Goal: Transaction & Acquisition: Purchase product/service

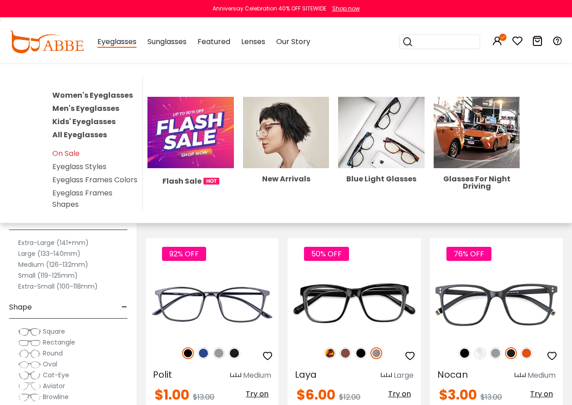
click at [98, 95] on link "Women's Eyeglasses" at bounding box center [92, 95] width 80 height 10
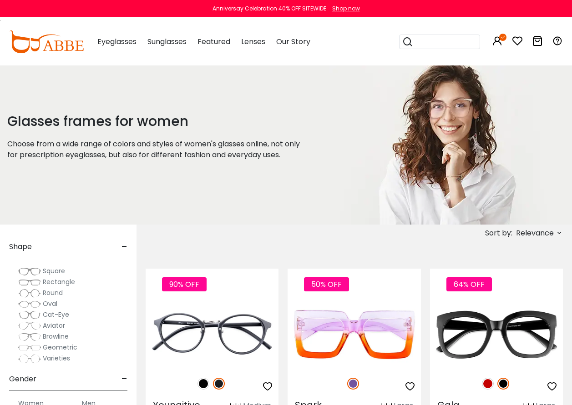
scroll to position [273, 0]
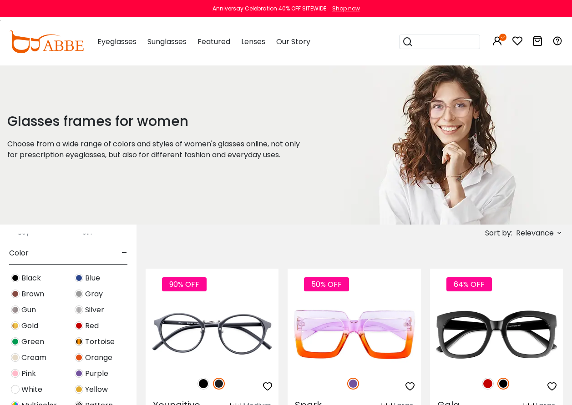
click at [15, 376] on img at bounding box center [15, 373] width 9 height 9
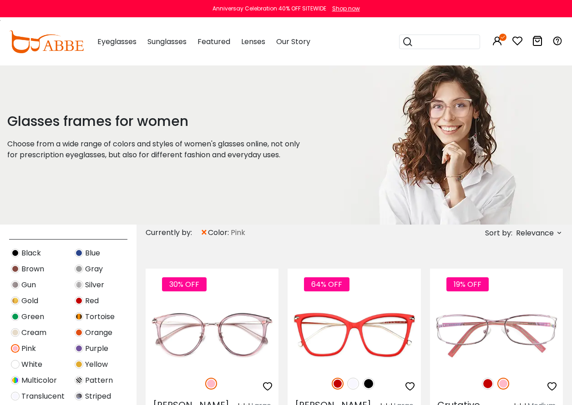
scroll to position [318, 0]
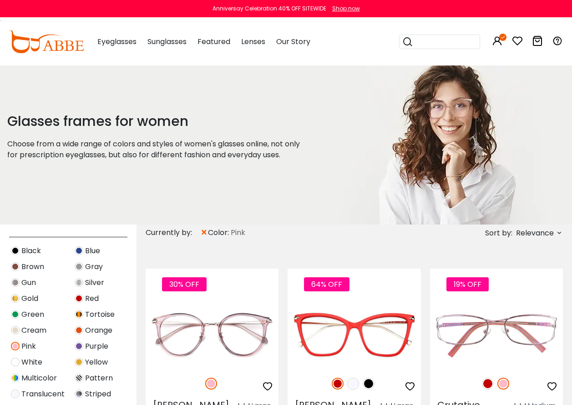
click at [77, 347] on img at bounding box center [79, 346] width 9 height 9
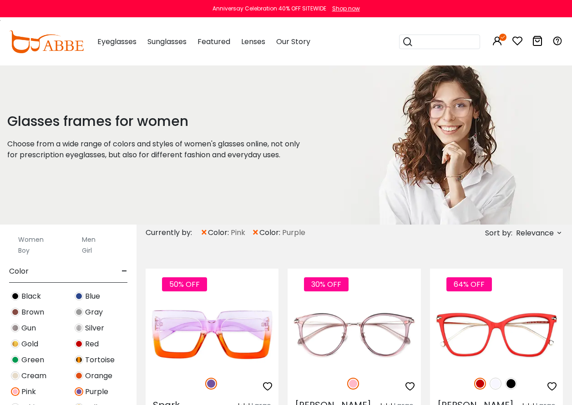
scroll to position [364, 0]
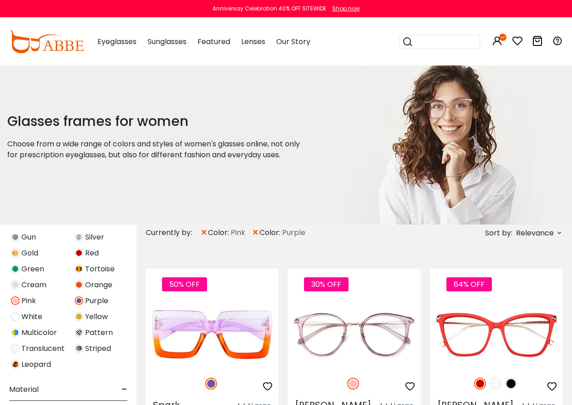
click at [15, 348] on img at bounding box center [15, 348] width 9 height 9
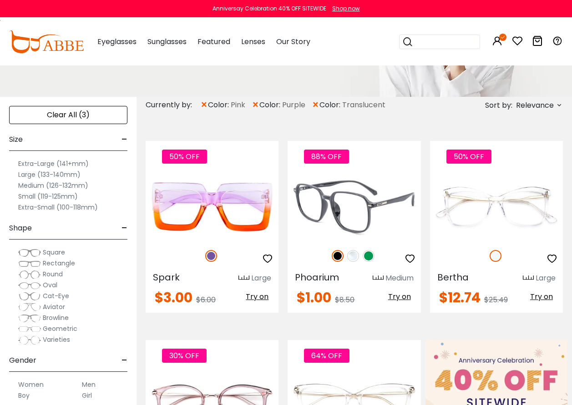
scroll to position [45, 0]
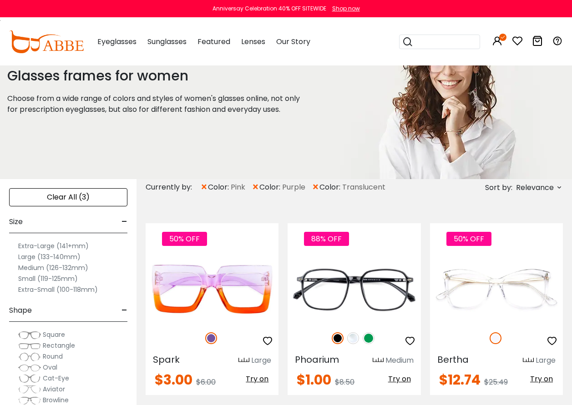
click at [555, 187] on span "Relevance" at bounding box center [538, 187] width 49 height 10
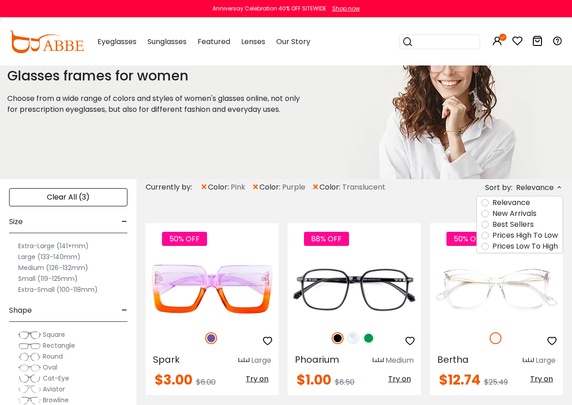
click at [529, 249] on label "Prices Low To High" at bounding box center [524, 246] width 65 height 11
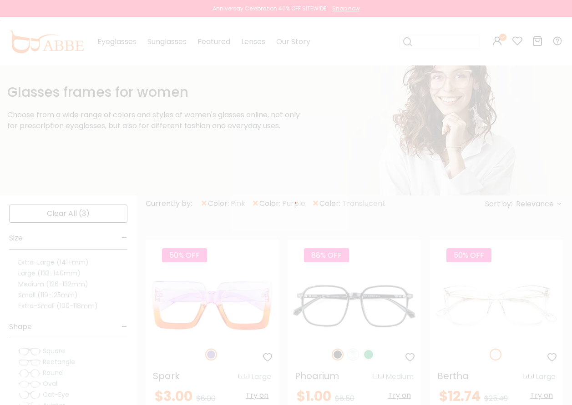
scroll to position [17, 0]
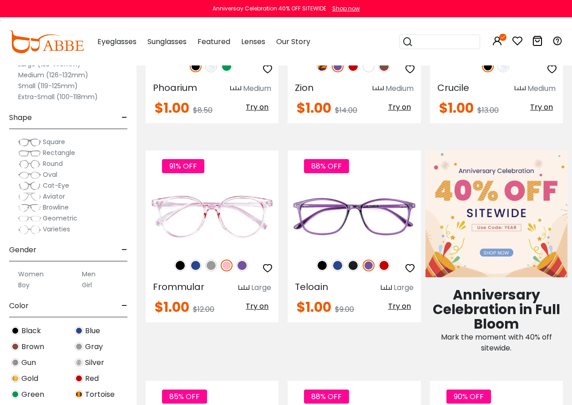
scroll to position [318, 0]
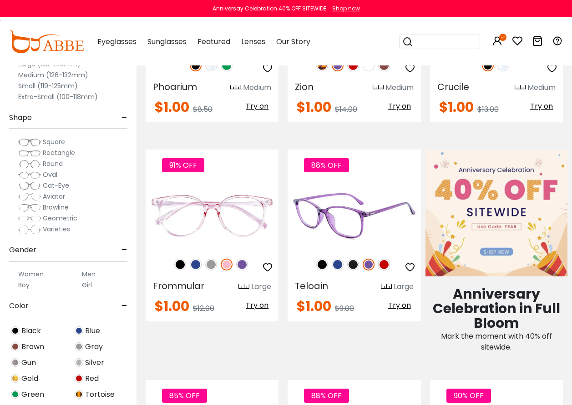
click at [399, 305] on span "Try on" at bounding box center [399, 305] width 23 height 10
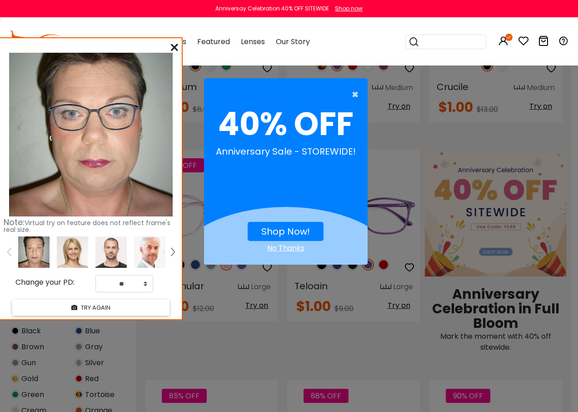
click at [355, 95] on span "×" at bounding box center [357, 94] width 11 height 18
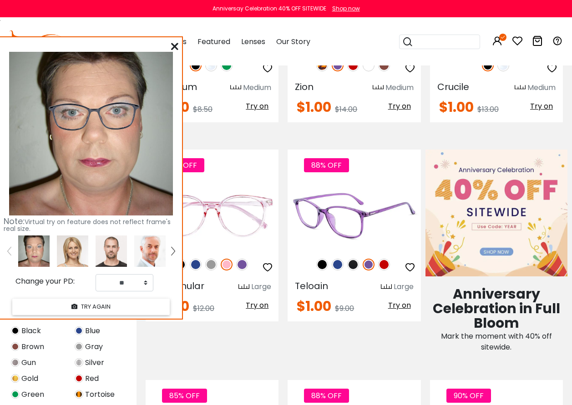
click at [383, 265] on img at bounding box center [384, 265] width 12 height 12
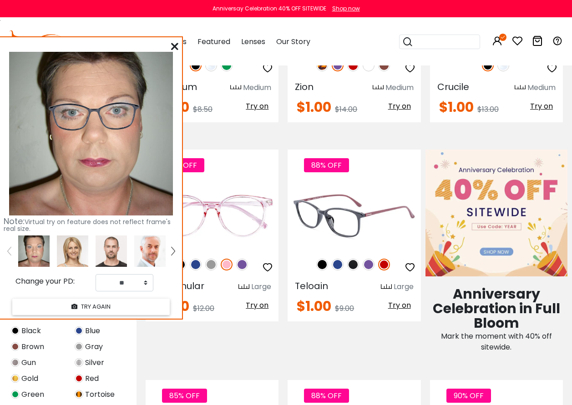
click at [382, 263] on img at bounding box center [384, 265] width 12 height 12
click at [399, 307] on span "Try on" at bounding box center [399, 305] width 23 height 10
click at [305, 263] on div "88% OFF" at bounding box center [353, 264] width 133 height 19
click at [319, 266] on img at bounding box center [322, 265] width 12 height 12
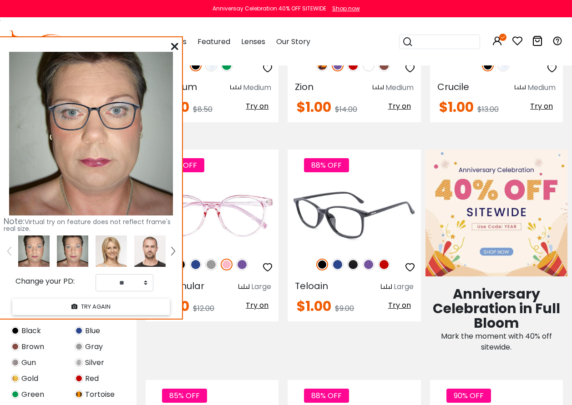
click at [336, 266] on img at bounding box center [337, 265] width 12 height 12
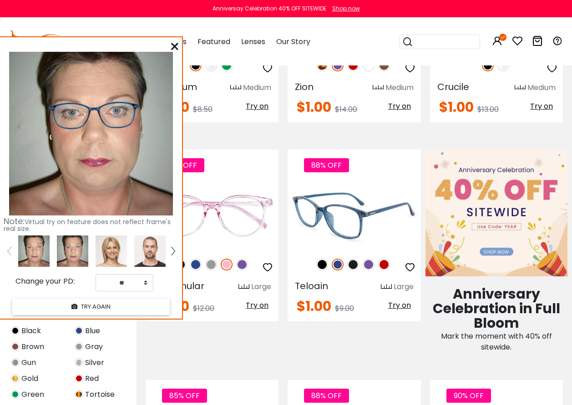
click at [382, 262] on img at bounding box center [384, 265] width 12 height 12
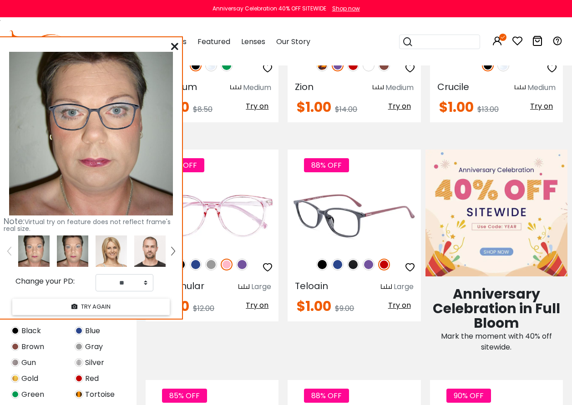
click at [369, 265] on img at bounding box center [368, 265] width 12 height 12
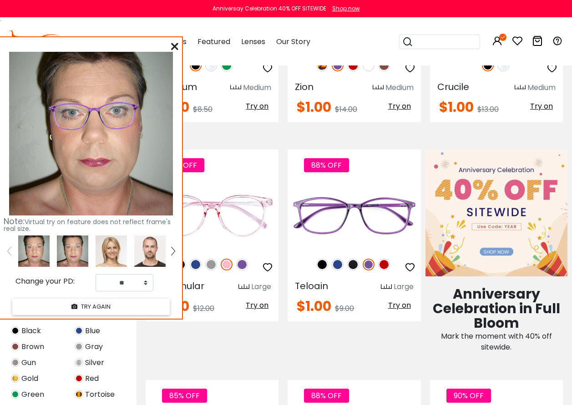
click at [176, 46] on icon at bounding box center [174, 46] width 7 height 7
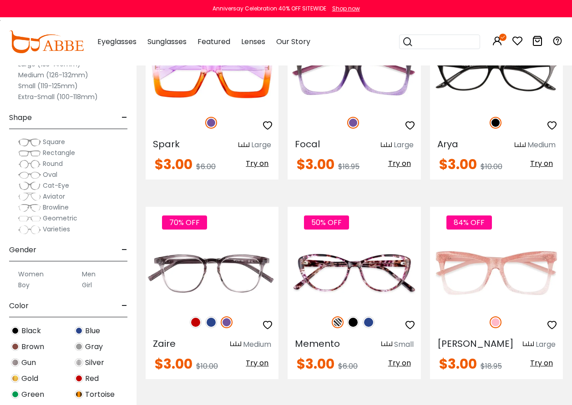
scroll to position [2092, 0]
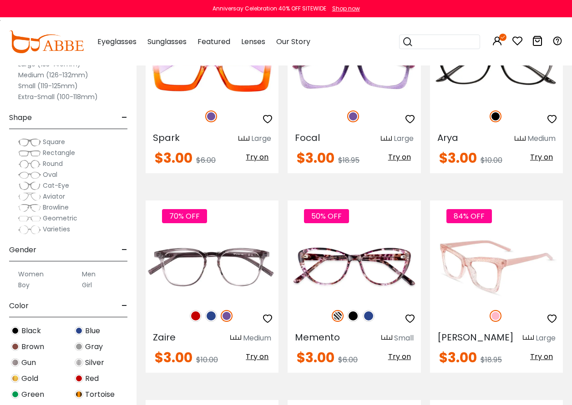
click at [548, 354] on span "Try on" at bounding box center [541, 356] width 23 height 10
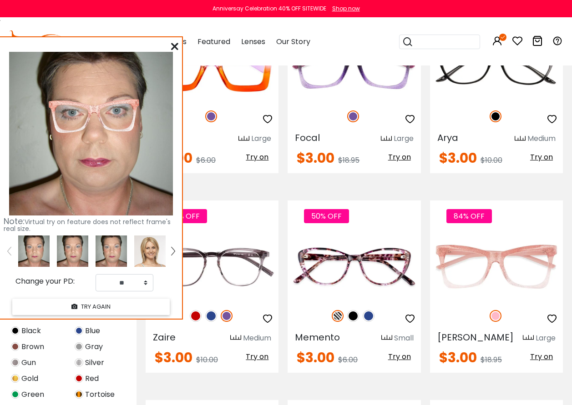
click at [175, 48] on icon at bounding box center [174, 46] width 7 height 7
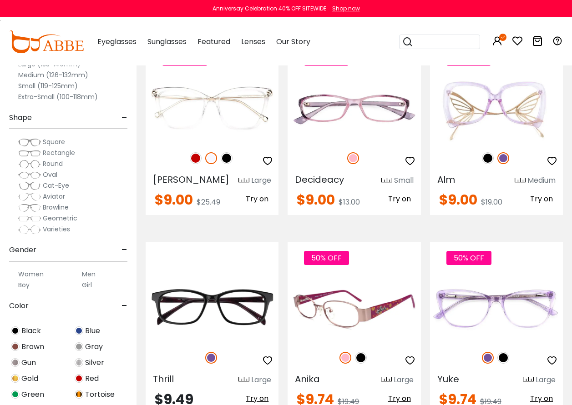
scroll to position [3274, 0]
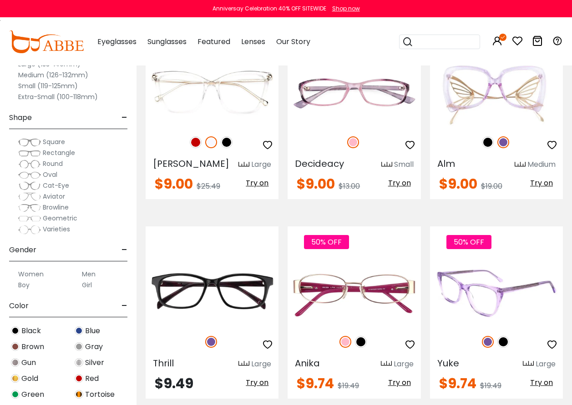
click at [536, 377] on span "Try on" at bounding box center [541, 382] width 23 height 10
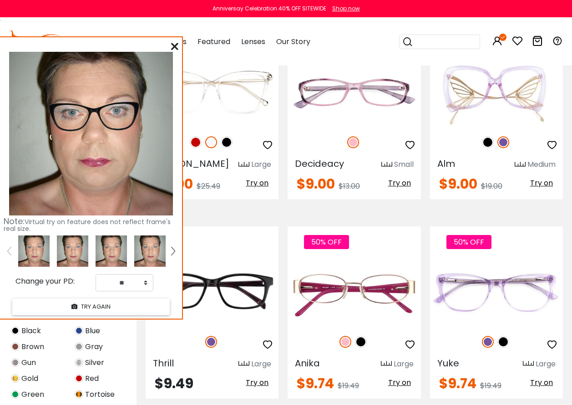
click at [171, 46] on icon at bounding box center [174, 46] width 7 height 7
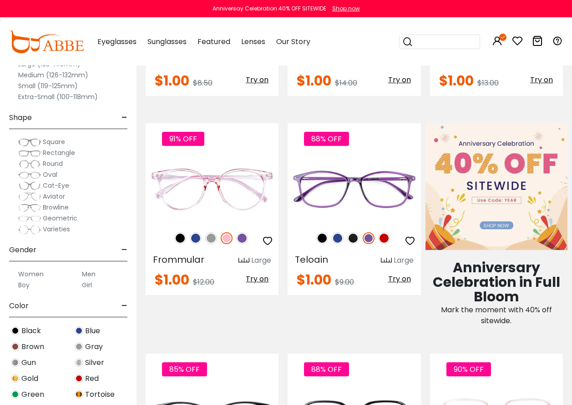
scroll to position [346, 0]
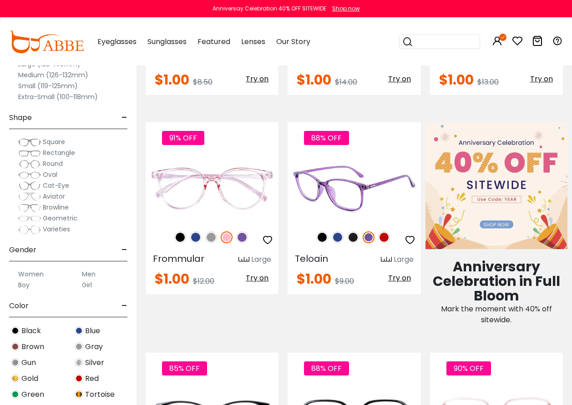
click at [345, 185] on img at bounding box center [353, 188] width 133 height 66
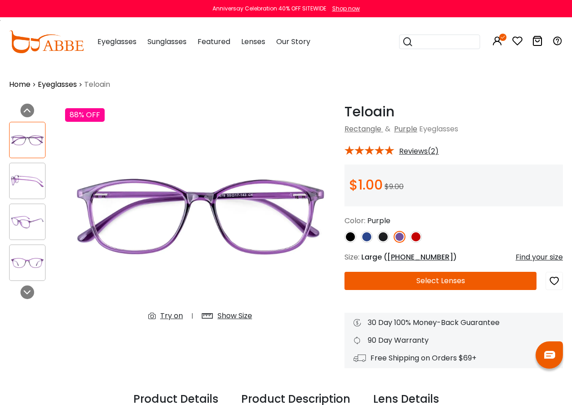
click at [168, 316] on div "Try on" at bounding box center [171, 316] width 23 height 11
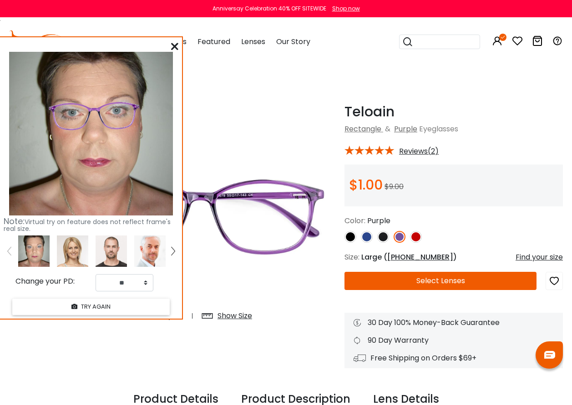
click at [416, 238] on img at bounding box center [416, 237] width 12 height 12
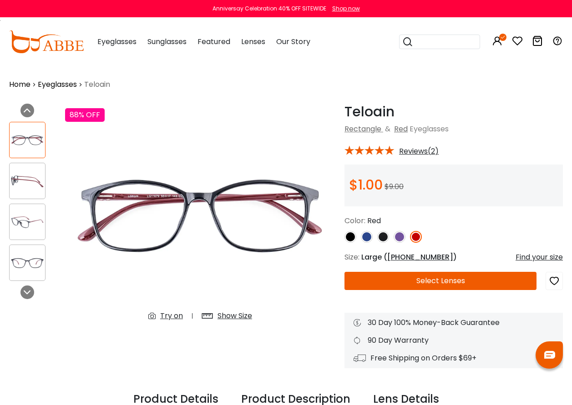
click at [367, 238] on img at bounding box center [367, 237] width 12 height 12
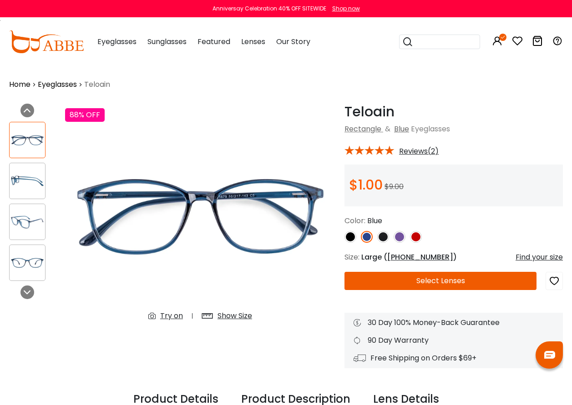
click at [403, 236] on img at bounding box center [399, 237] width 12 height 12
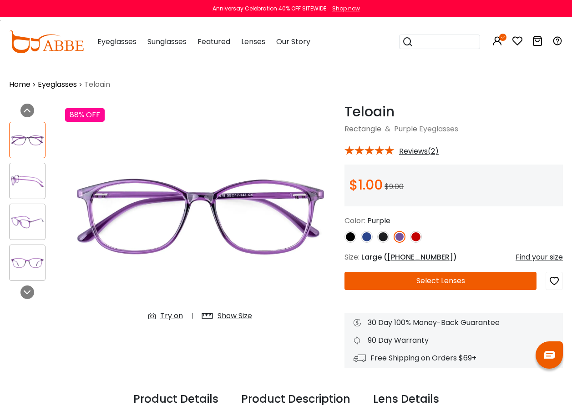
click at [382, 236] on img at bounding box center [383, 237] width 12 height 12
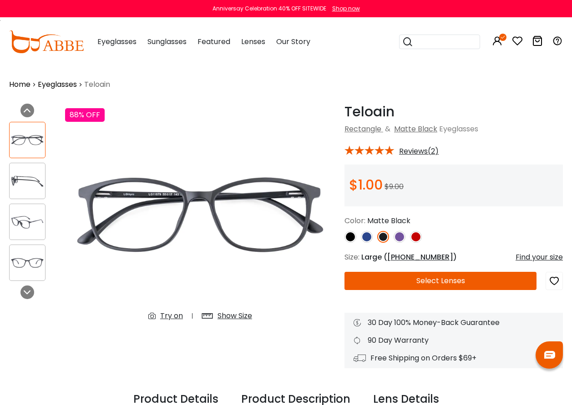
click at [347, 236] on img at bounding box center [350, 237] width 12 height 12
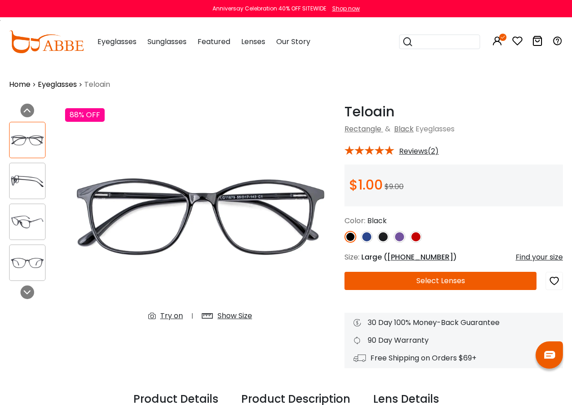
click at [397, 236] on img at bounding box center [399, 237] width 12 height 12
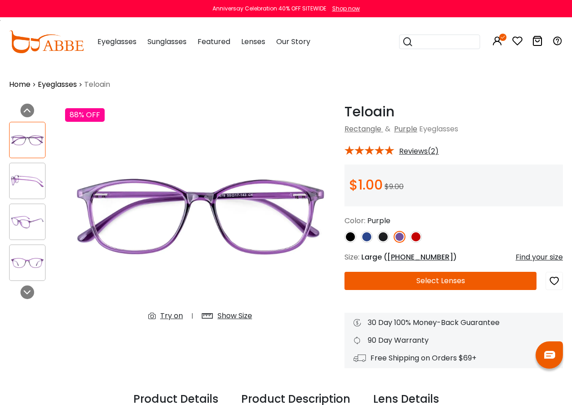
click at [462, 279] on button "Select Lenses" at bounding box center [440, 281] width 192 height 18
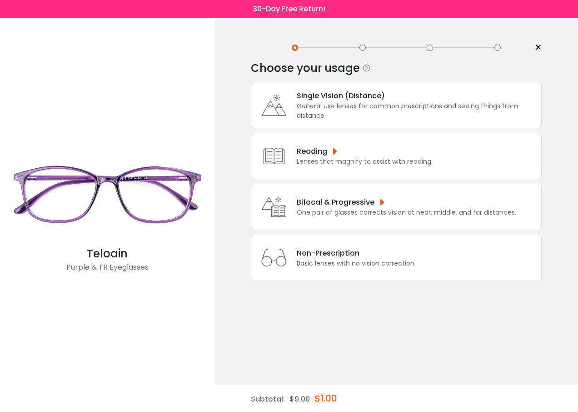
click at [311, 98] on div "Single Vision (Distance)" at bounding box center [417, 95] width 240 height 11
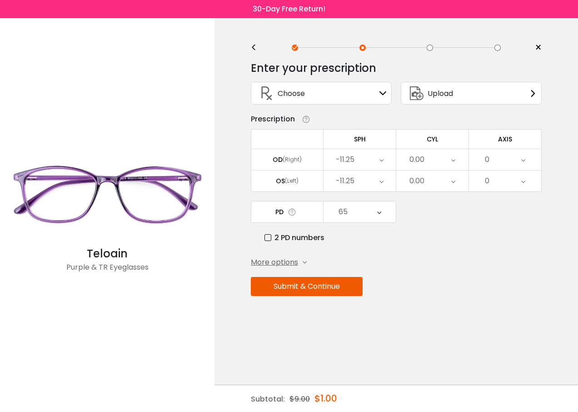
click at [383, 161] on icon at bounding box center [382, 159] width 4 height 21
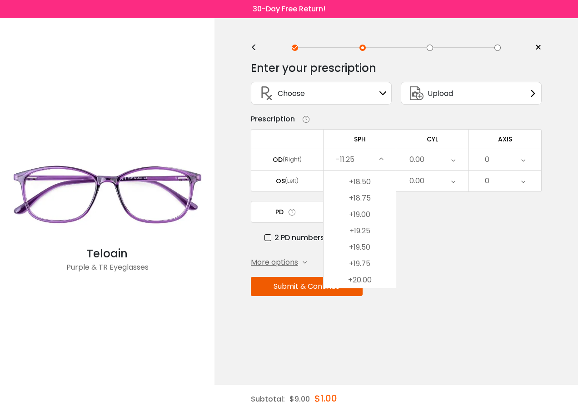
scroll to position [2535, 0]
click at [364, 214] on li "+19.00" at bounding box center [360, 214] width 72 height 16
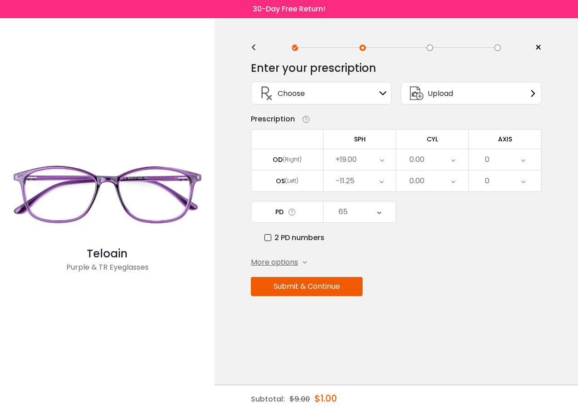
click at [381, 181] on icon at bounding box center [382, 181] width 4 height 21
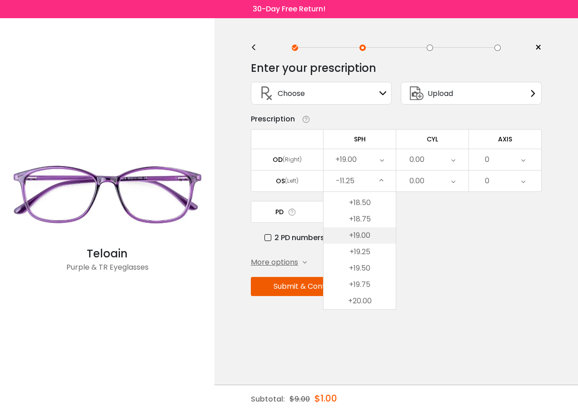
click at [348, 235] on li "+19.00" at bounding box center [360, 235] width 72 height 16
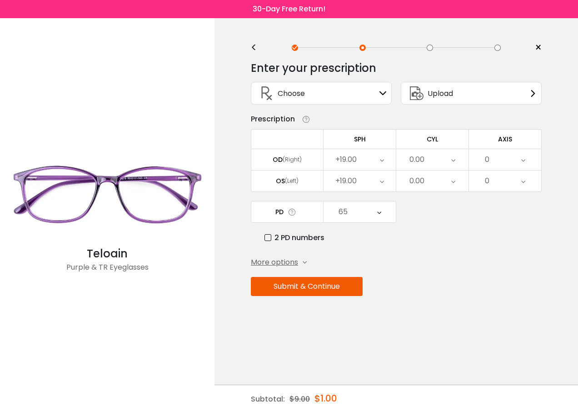
click at [378, 213] on icon at bounding box center [379, 211] width 4 height 21
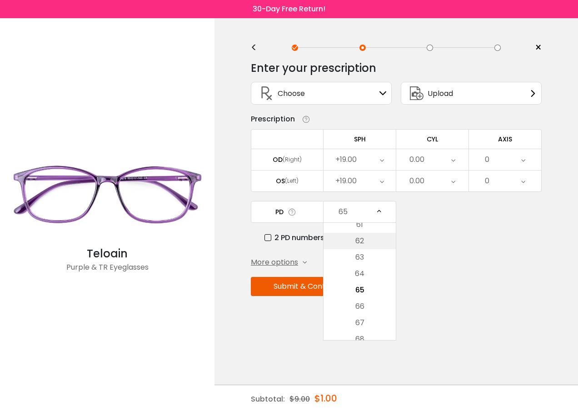
click at [365, 242] on li "62" at bounding box center [360, 241] width 72 height 16
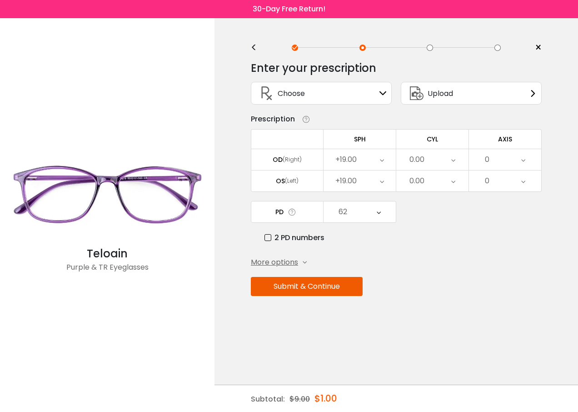
click at [311, 285] on button "Submit & Continue" at bounding box center [307, 286] width 112 height 19
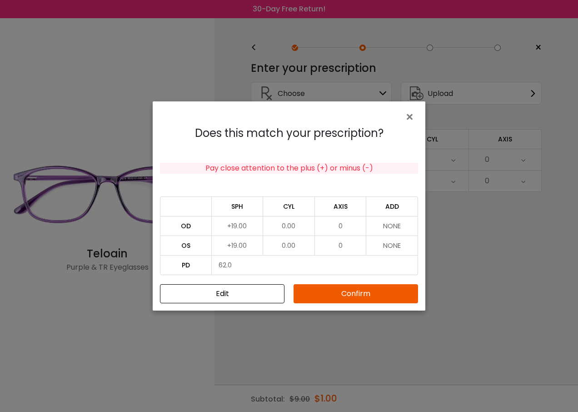
click at [317, 288] on button "Confirm" at bounding box center [356, 293] width 125 height 19
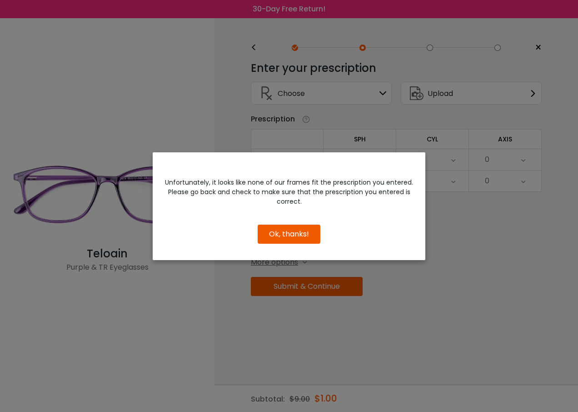
click at [298, 230] on button "Ok, thanks!" at bounding box center [289, 234] width 63 height 19
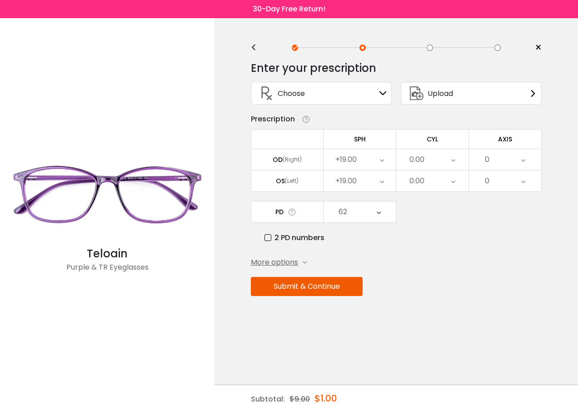
click at [370, 164] on div "+19.00" at bounding box center [360, 159] width 72 height 21
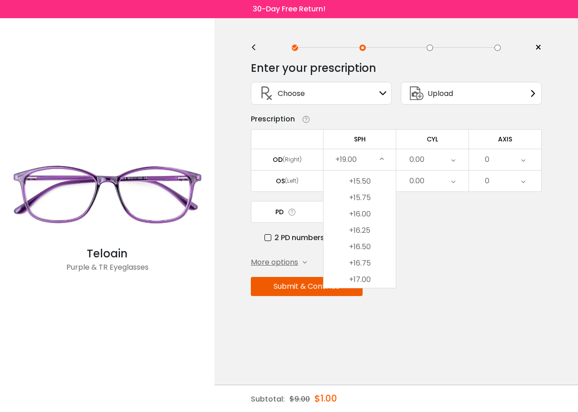
scroll to position [2284, 0]
click at [362, 206] on li "+15.00" at bounding box center [360, 203] width 72 height 16
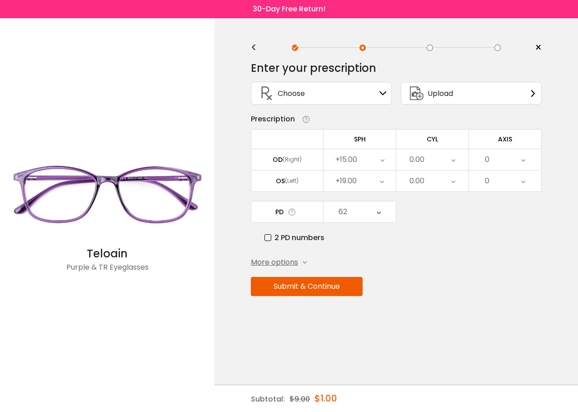
click at [385, 182] on div "+19.00" at bounding box center [360, 181] width 72 height 21
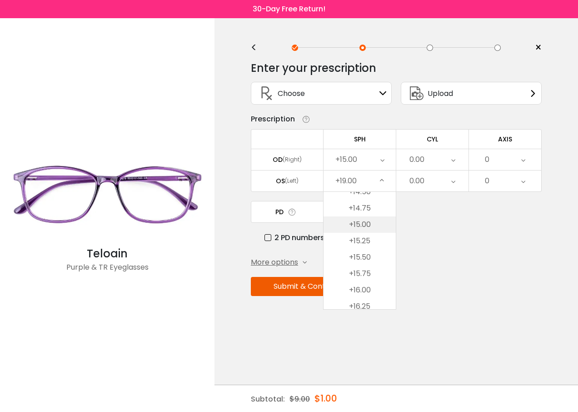
click at [361, 223] on li "+15.00" at bounding box center [360, 224] width 72 height 16
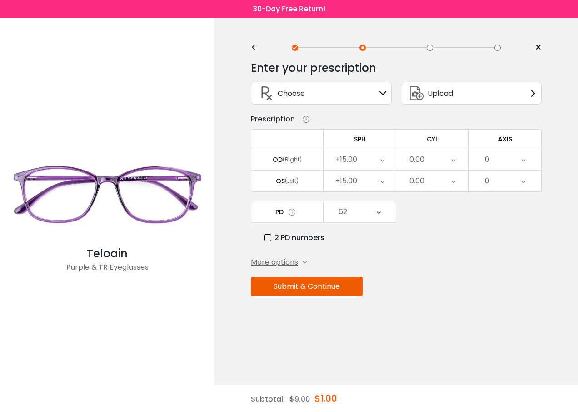
click at [331, 280] on button "Submit & Continue" at bounding box center [307, 286] width 112 height 19
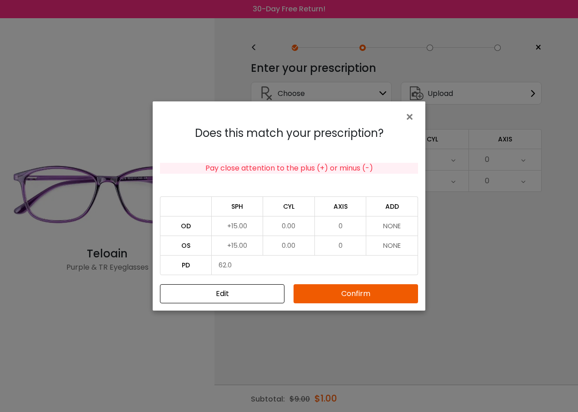
click at [336, 292] on button "Confirm" at bounding box center [356, 293] width 125 height 19
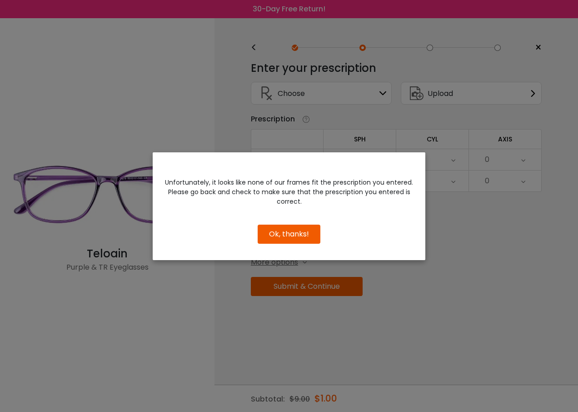
click at [295, 239] on button "Ok, thanks!" at bounding box center [289, 234] width 63 height 19
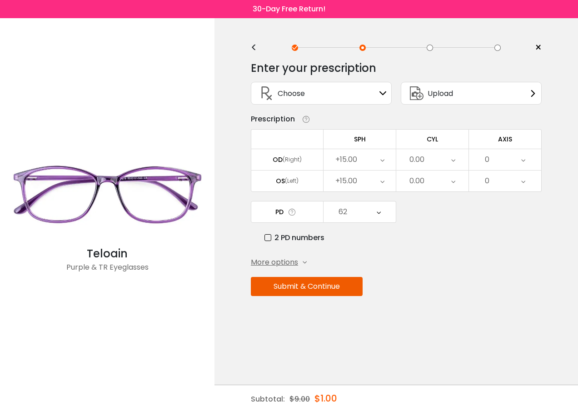
click at [386, 159] on div "+15.00" at bounding box center [360, 159] width 72 height 21
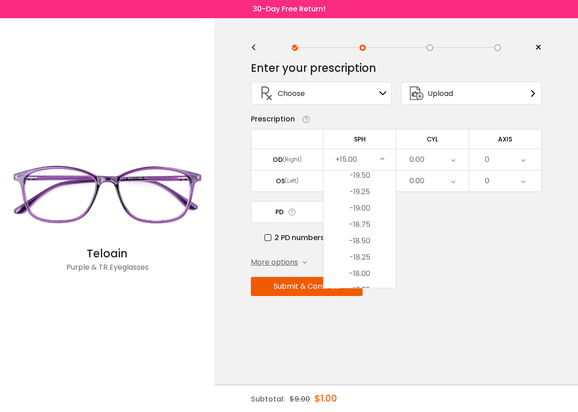
scroll to position [0, 0]
click at [361, 278] on li "-18.50" at bounding box center [360, 277] width 72 height 16
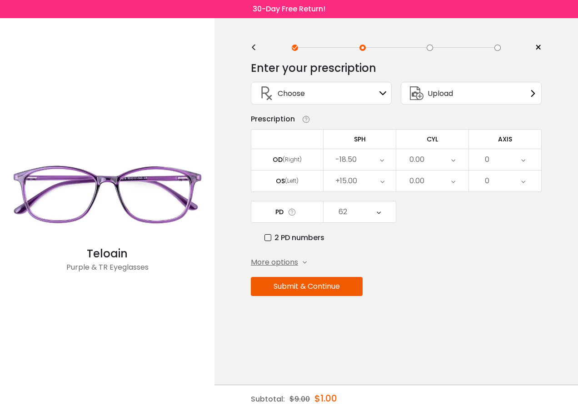
click at [381, 177] on icon at bounding box center [383, 181] width 4 height 21
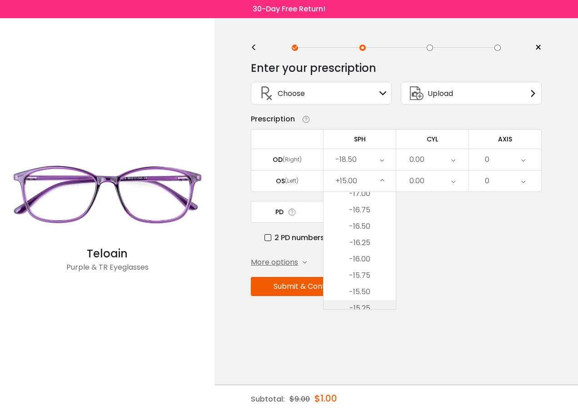
scroll to position [21, 0]
click at [349, 281] on li "-18.50" at bounding box center [360, 277] width 72 height 16
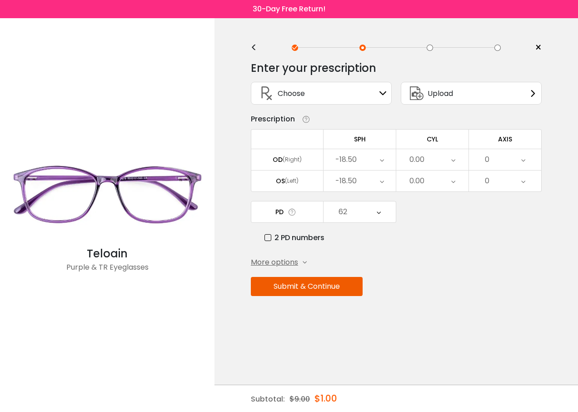
click at [376, 214] on div "62" at bounding box center [360, 211] width 72 height 21
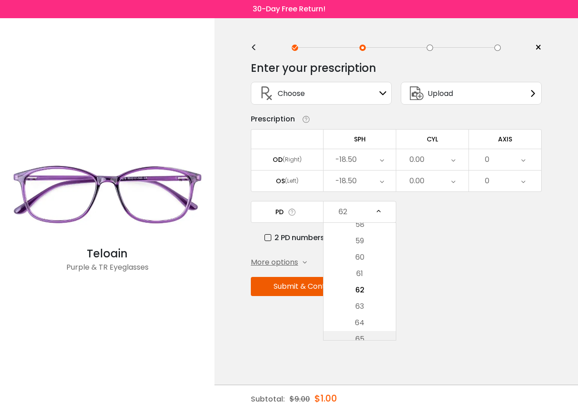
click at [369, 337] on li "65" at bounding box center [360, 339] width 72 height 16
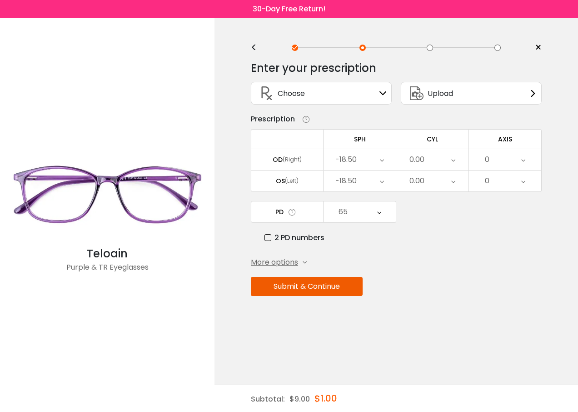
click at [311, 284] on button "Submit & Continue" at bounding box center [307, 286] width 112 height 19
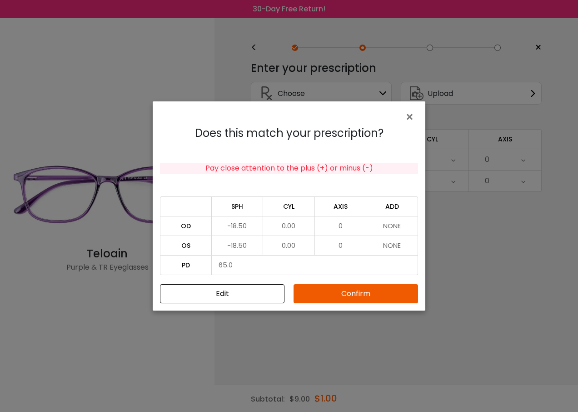
click at [354, 293] on button "Confirm" at bounding box center [356, 293] width 125 height 19
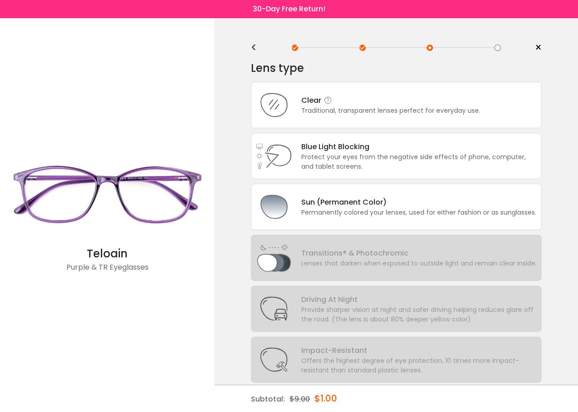
click at [306, 100] on div "Clear" at bounding box center [390, 100] width 179 height 11
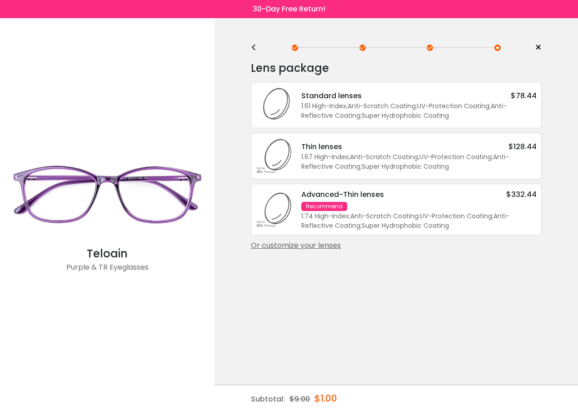
click at [331, 245] on div "Or customize your lenses" at bounding box center [396, 245] width 291 height 11
